Goal: Task Accomplishment & Management: Manage account settings

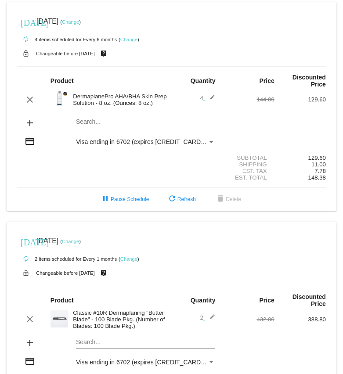
click at [131, 262] on link "Change" at bounding box center [128, 258] width 17 height 5
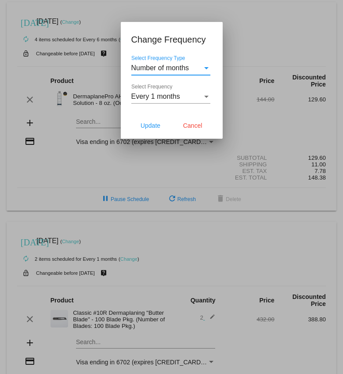
click at [182, 96] on div "Every 1 months" at bounding box center [166, 97] width 71 height 8
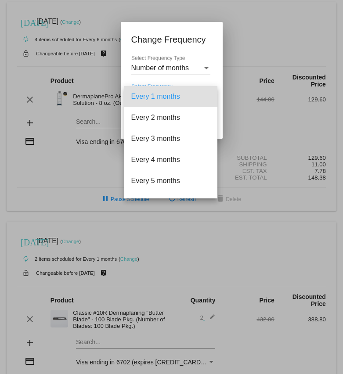
click at [183, 70] on div at bounding box center [171, 187] width 343 height 374
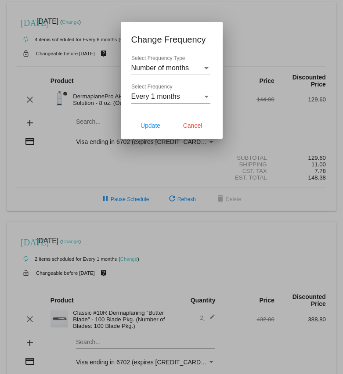
click at [183, 68] on span "Number of months" at bounding box center [160, 67] width 58 height 7
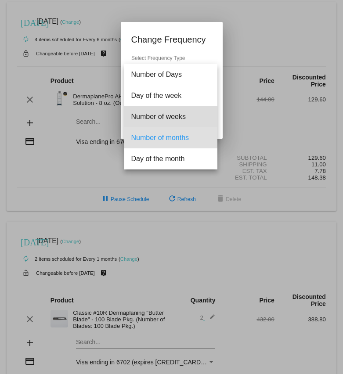
click at [181, 113] on span "Number of weeks" at bounding box center [170, 116] width 79 height 21
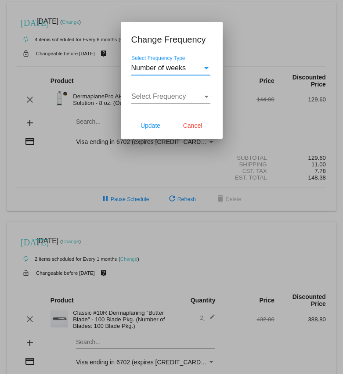
click at [183, 97] on span "Select Frequency" at bounding box center [158, 96] width 55 height 7
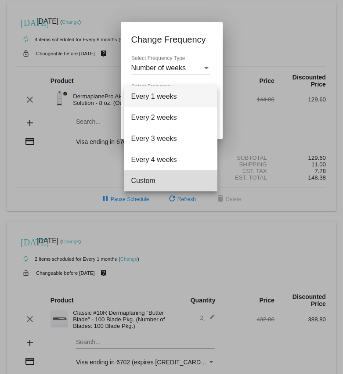
click at [172, 183] on span "Custom" at bounding box center [170, 180] width 79 height 21
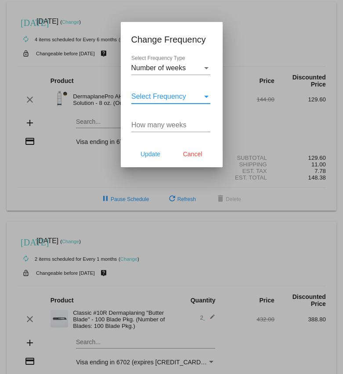
click at [167, 127] on input "How many weeks" at bounding box center [170, 125] width 79 height 8
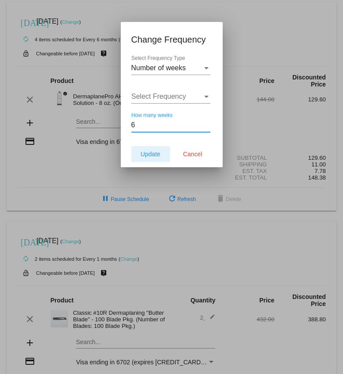
type input "6"
click at [155, 149] on button "Update" at bounding box center [150, 154] width 39 height 16
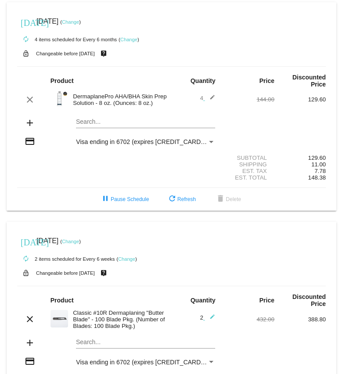
click at [79, 244] on link "Change" at bounding box center [70, 241] width 17 height 5
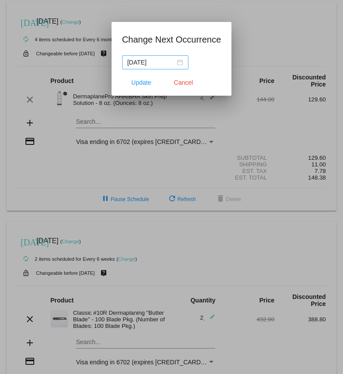
click at [170, 63] on div "[DATE]" at bounding box center [155, 62] width 56 height 10
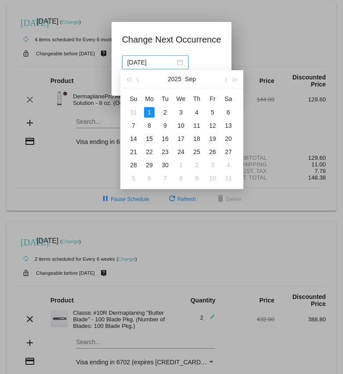
click at [150, 140] on div "15" at bounding box center [149, 138] width 11 height 11
type input "[DATE]"
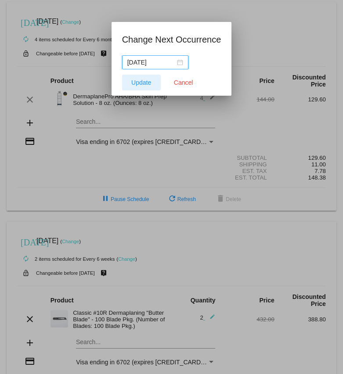
click at [136, 80] on span "Update" at bounding box center [141, 82] width 20 height 7
